Goal: Task Accomplishment & Management: Manage account settings

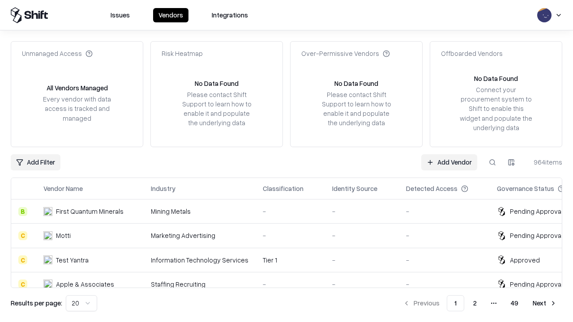
click at [449, 162] on link "Add Vendor" at bounding box center [449, 162] width 56 height 16
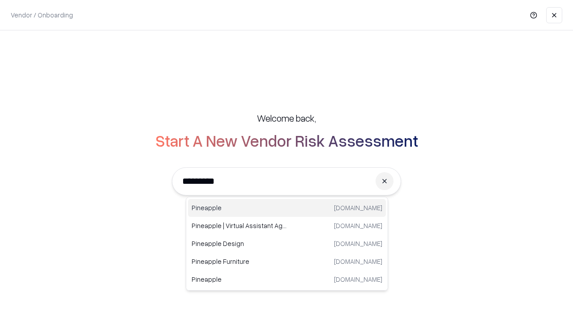
click at [287, 208] on div "Pineapple pineappleenergy.com" at bounding box center [287, 208] width 198 height 18
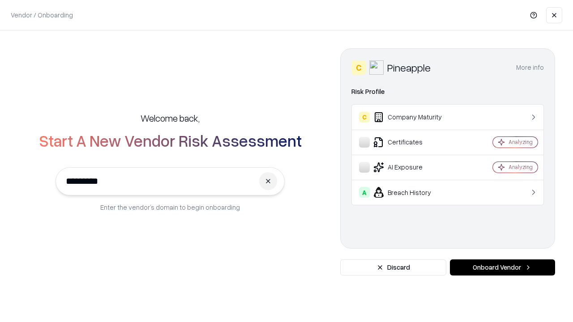
type input "*********"
click at [502, 268] on button "Onboard Vendor" at bounding box center [502, 268] width 105 height 16
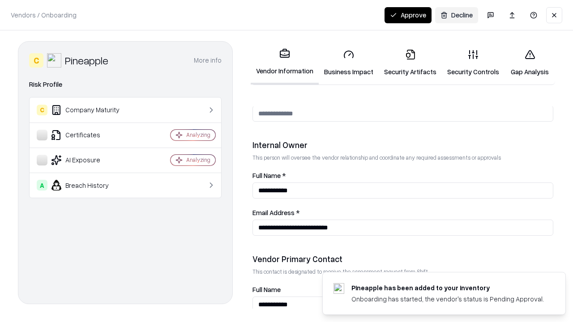
scroll to position [464, 0]
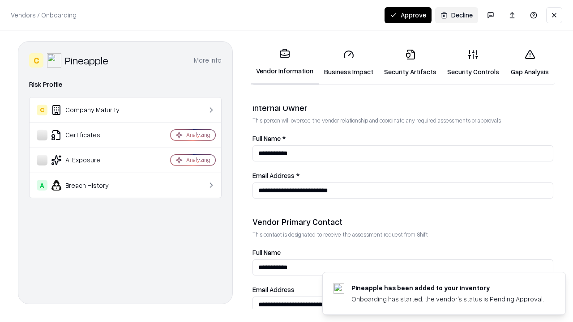
click at [349, 63] on link "Business Impact" at bounding box center [349, 63] width 60 height 42
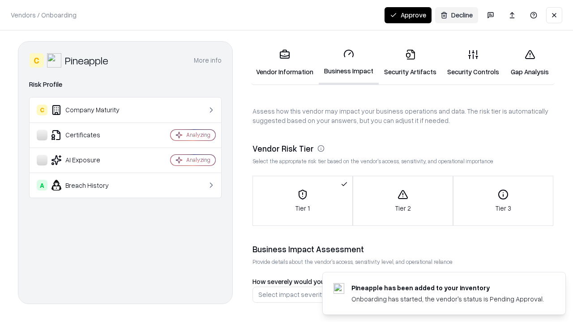
click at [410, 63] on link "Security Artifacts" at bounding box center [410, 63] width 63 height 42
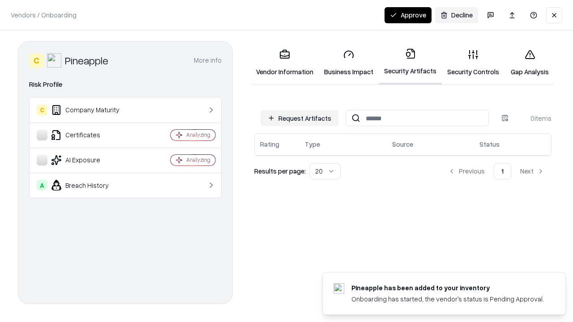
click at [299, 118] on button "Request Artifacts" at bounding box center [300, 118] width 78 height 16
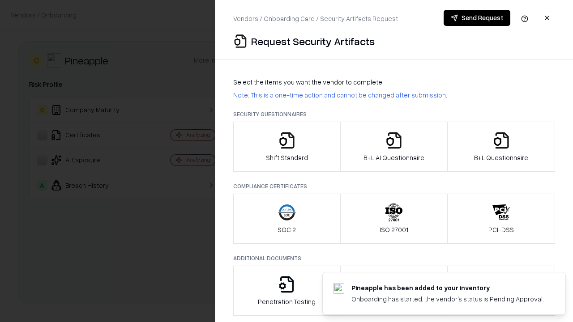
click at [287, 147] on icon "button" at bounding box center [287, 141] width 18 height 18
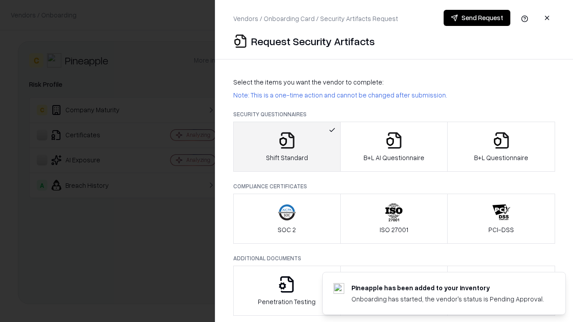
click at [477, 18] on button "Send Request" at bounding box center [477, 18] width 67 height 16
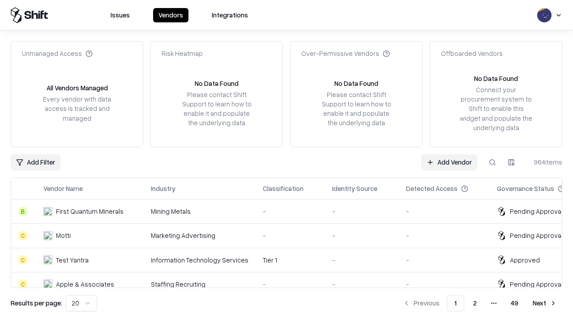
click at [492, 162] on button at bounding box center [492, 162] width 16 height 16
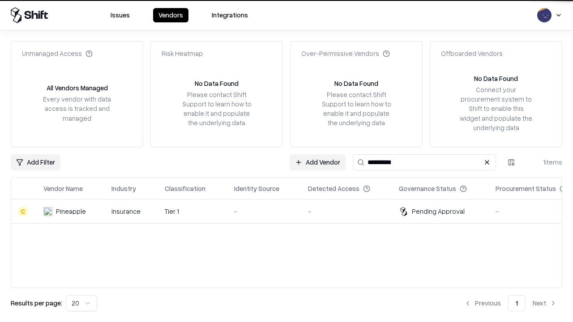
type input "*********"
click at [292, 211] on div "-" at bounding box center [264, 211] width 60 height 9
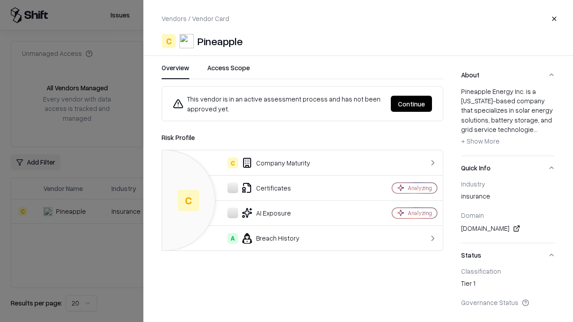
click at [411, 104] on button "Continue" at bounding box center [411, 104] width 41 height 16
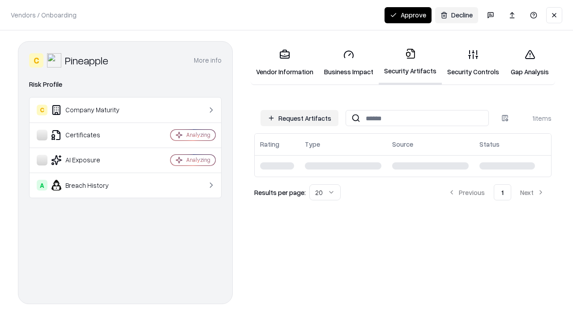
click at [473, 63] on link "Security Controls" at bounding box center [473, 63] width 63 height 42
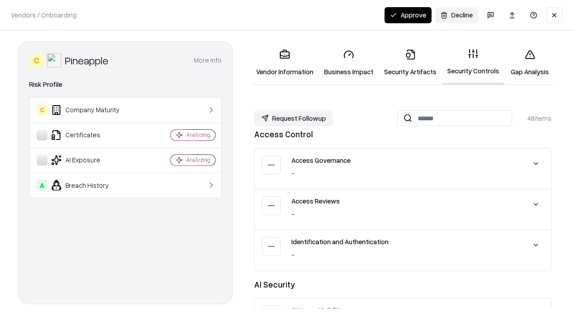
click at [294, 118] on button "Request Followup" at bounding box center [293, 118] width 79 height 16
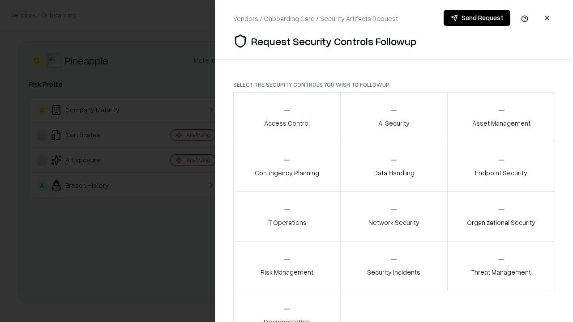
click at [287, 117] on div "Access Control" at bounding box center [287, 117] width 46 height 22
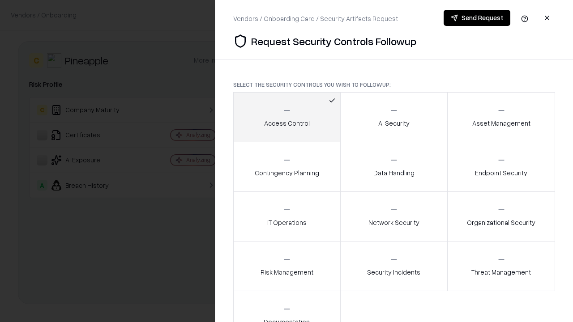
click at [477, 18] on button "Send Request" at bounding box center [477, 18] width 67 height 16
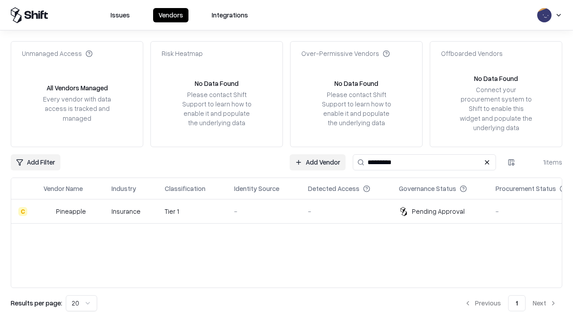
type input "*********"
click at [292, 211] on div "-" at bounding box center [264, 211] width 60 height 9
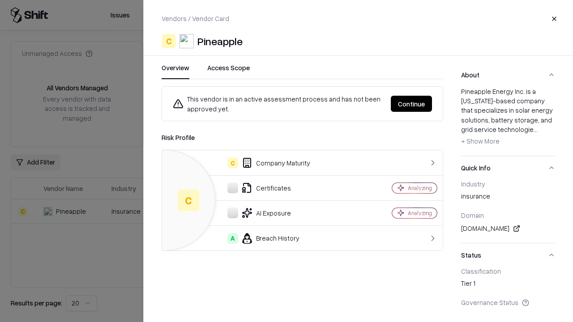
click at [411, 104] on button "Continue" at bounding box center [411, 104] width 41 height 16
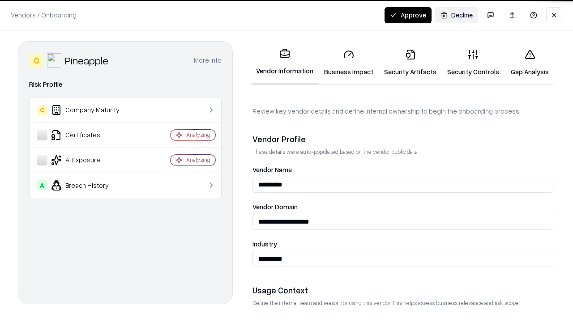
click at [408, 15] on button "Approve" at bounding box center [408, 15] width 47 height 16
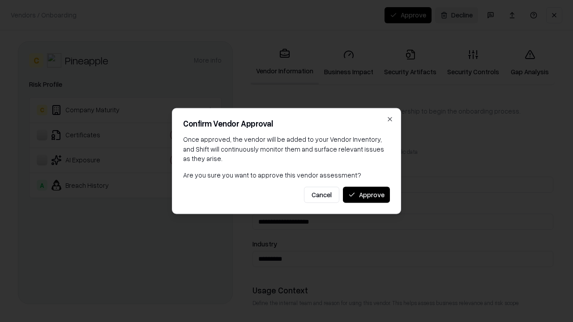
click at [366, 195] on button "Approve" at bounding box center [366, 195] width 47 height 16
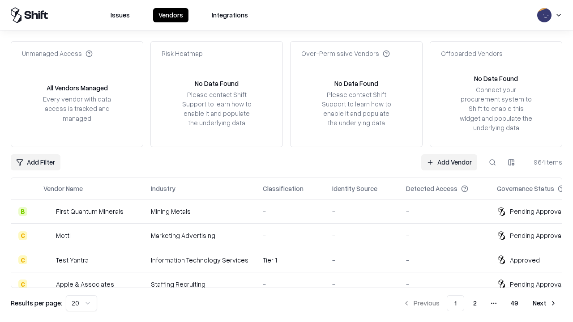
type input "*********"
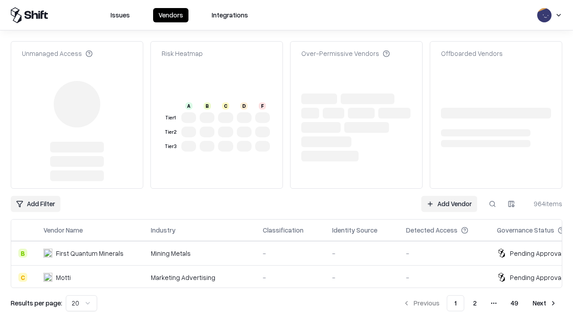
click at [449, 196] on link "Add Vendor" at bounding box center [449, 204] width 56 height 16
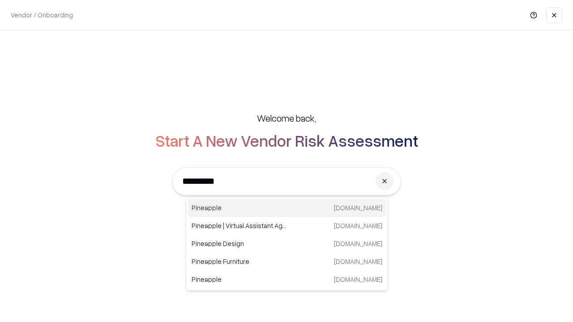
click at [287, 208] on div "Pineapple [DOMAIN_NAME]" at bounding box center [287, 208] width 198 height 18
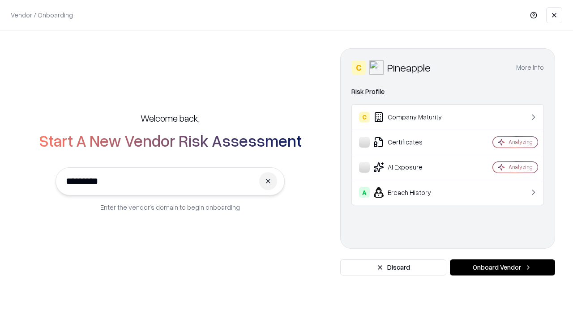
type input "*********"
click at [502, 268] on button "Onboard Vendor" at bounding box center [502, 268] width 105 height 16
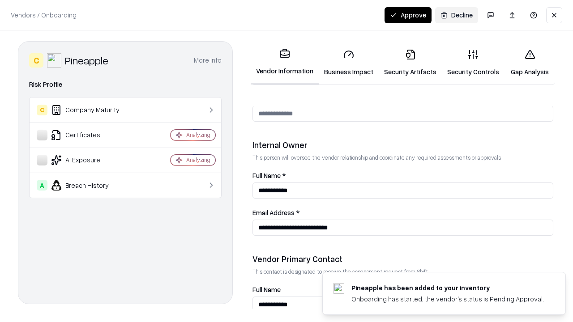
scroll to position [464, 0]
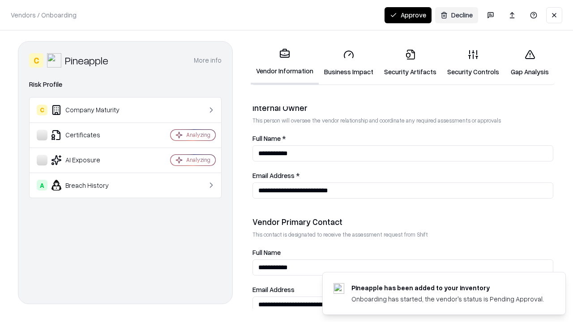
click at [408, 15] on button "Approve" at bounding box center [408, 15] width 47 height 16
